Goal: Obtain resource: Obtain resource

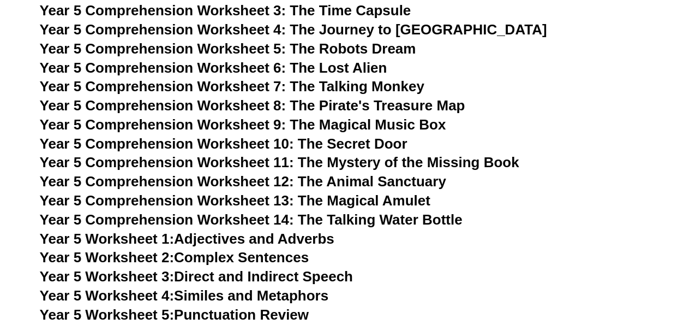
scroll to position [5247, 0]
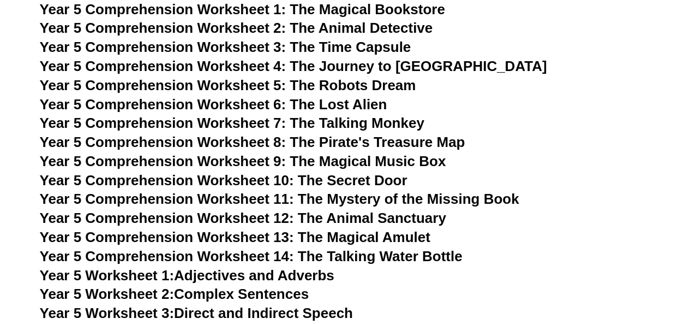
click at [275, 11] on span "Year 5 Comprehension Worksheet 1: The Magical Bookstore" at bounding box center [242, 9] width 405 height 16
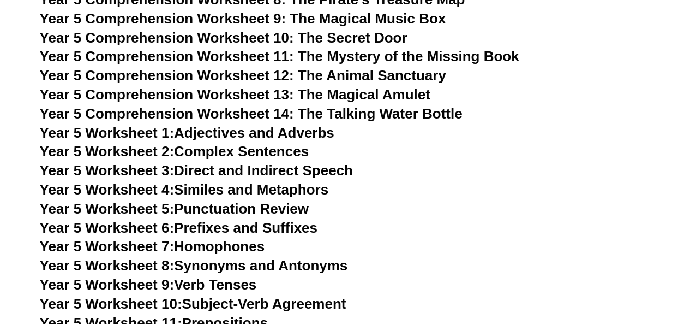
scroll to position [5398, 0]
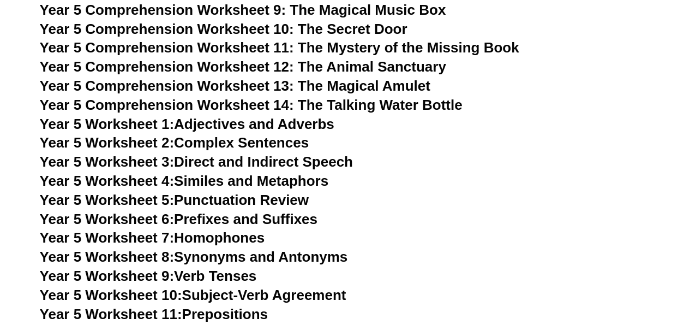
click at [215, 124] on link "Year 5 Worksheet 1: Adjectives and Adverbs" at bounding box center [187, 124] width 295 height 16
click at [224, 146] on link "Year 5 Worksheet 2: Complex Sentences" at bounding box center [174, 142] width 269 height 16
click at [233, 218] on link "Year 5 Worksheet 6: Prefixes and Suffixes" at bounding box center [179, 219] width 278 height 16
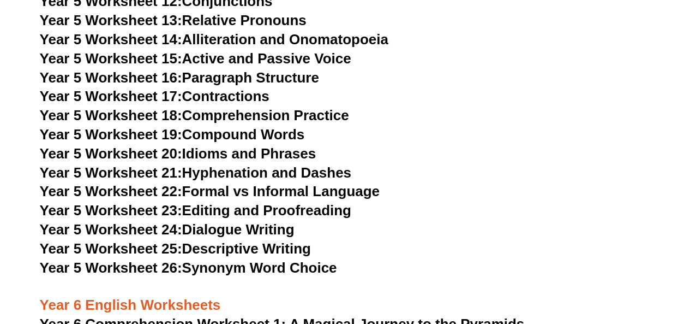
scroll to position [5730, 0]
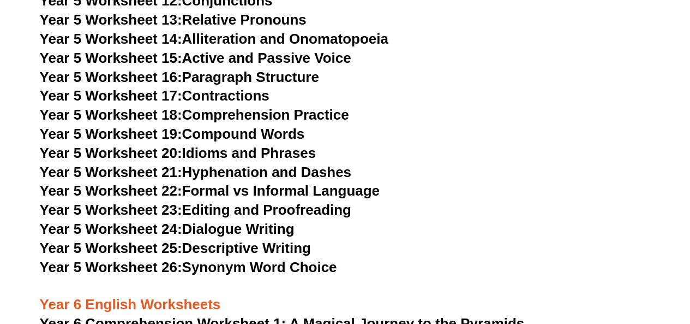
click at [263, 229] on link "Year 5 Worksheet 24: Dialogue Writing" at bounding box center [167, 228] width 255 height 16
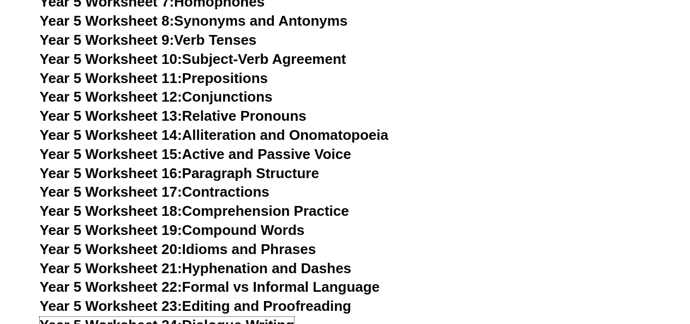
scroll to position [5634, 0]
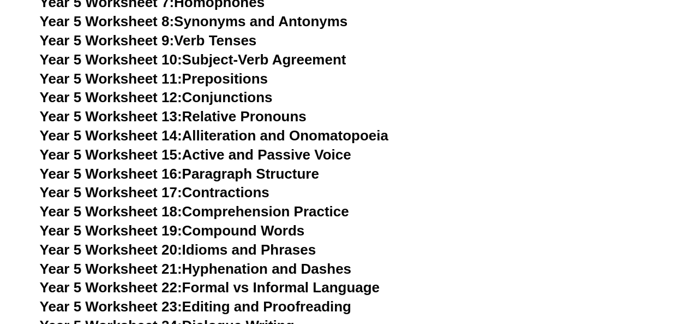
click at [235, 117] on link "Year 5 Worksheet 13: Relative Pronouns" at bounding box center [173, 116] width 267 height 16
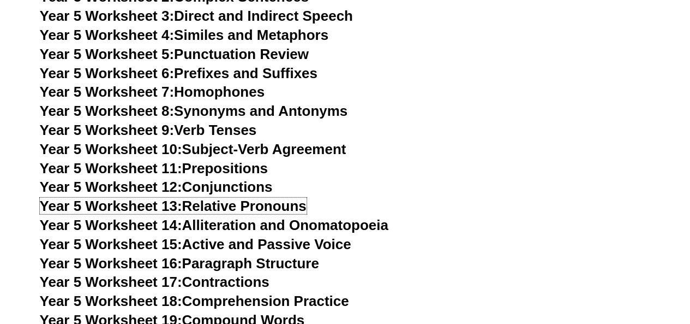
scroll to position [5543, 0]
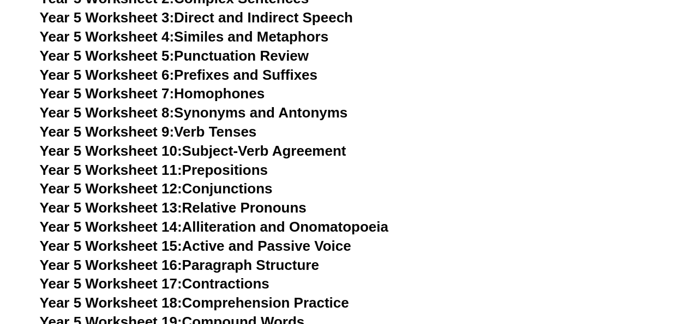
click at [232, 20] on link "Year 5 Worksheet 3: Direct and Indirect Speech" at bounding box center [196, 17] width 313 height 16
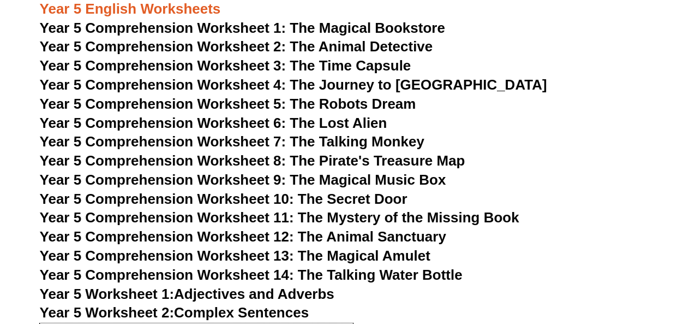
scroll to position [5230, 0]
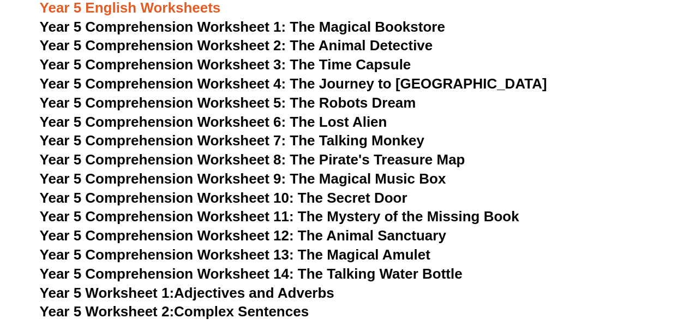
click at [273, 236] on span "Year 5 Comprehension Worksheet 12: The Animal Sanctuary" at bounding box center [243, 235] width 407 height 16
